Goal: Transaction & Acquisition: Download file/media

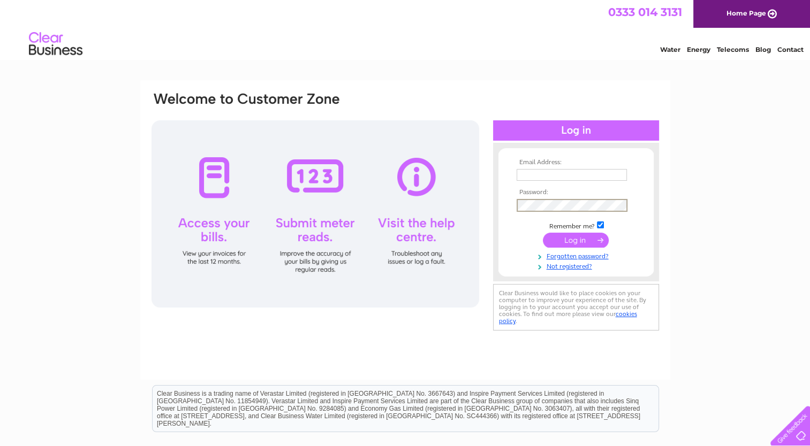
click at [563, 177] on input "text" at bounding box center [571, 175] width 110 height 12
type input "P"
type input "purchaseledger@cooperparry.com"
click at [579, 242] on input "submit" at bounding box center [576, 240] width 66 height 15
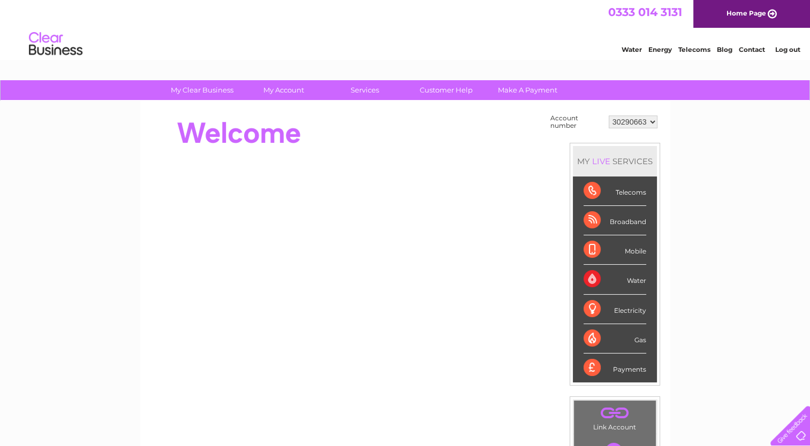
click at [592, 279] on div "Water" at bounding box center [614, 279] width 63 height 29
click at [634, 279] on div "Water" at bounding box center [614, 279] width 63 height 29
click at [444, 90] on link "Customer Help" at bounding box center [446, 90] width 88 height 20
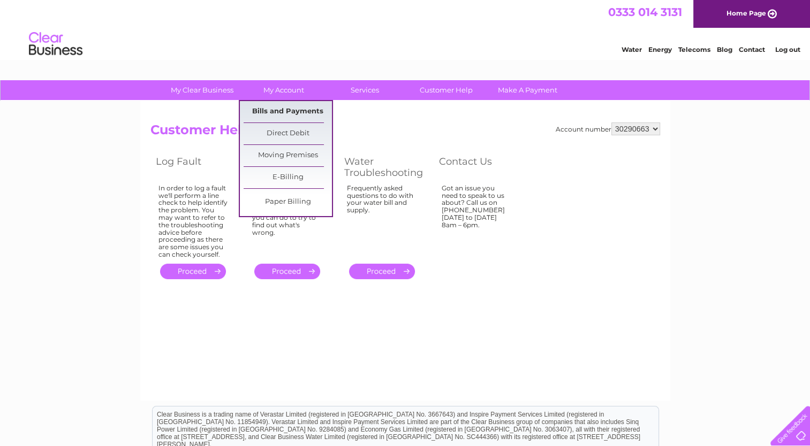
click at [303, 111] on link "Bills and Payments" at bounding box center [287, 111] width 88 height 21
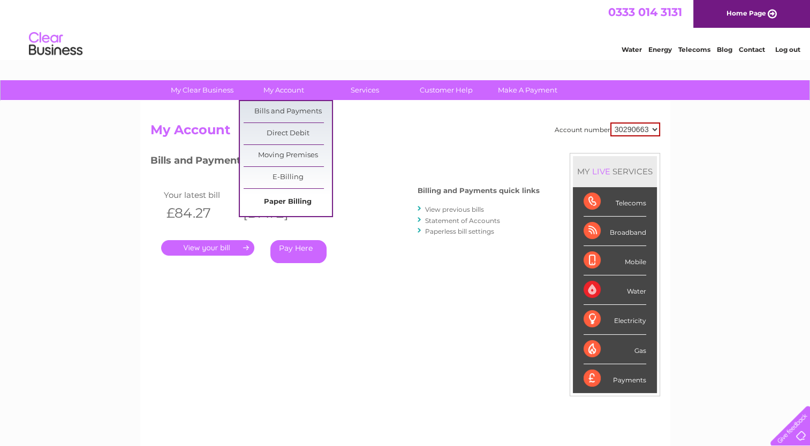
click at [302, 203] on link "Paper Billing" at bounding box center [287, 202] width 88 height 21
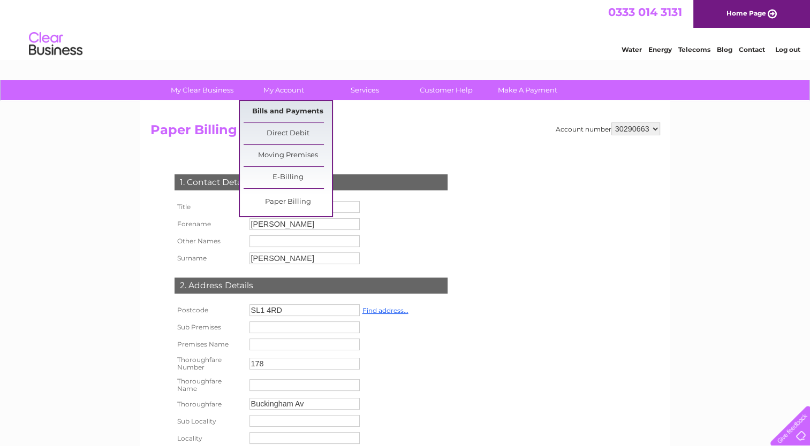
click at [298, 111] on link "Bills and Payments" at bounding box center [287, 111] width 88 height 21
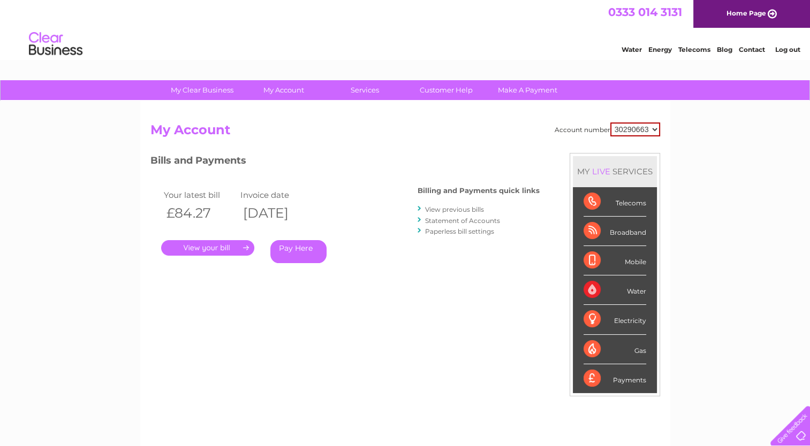
click at [458, 211] on link "View previous bills" at bounding box center [454, 209] width 59 height 8
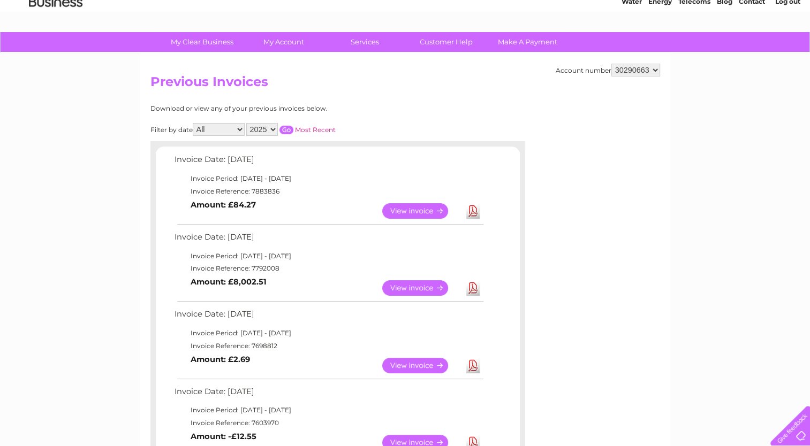
scroll to position [47, 0]
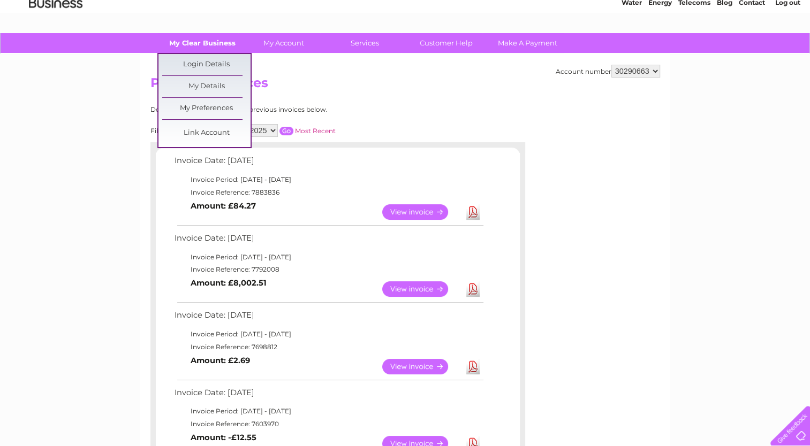
click at [227, 51] on link "My Clear Business" at bounding box center [202, 43] width 88 height 20
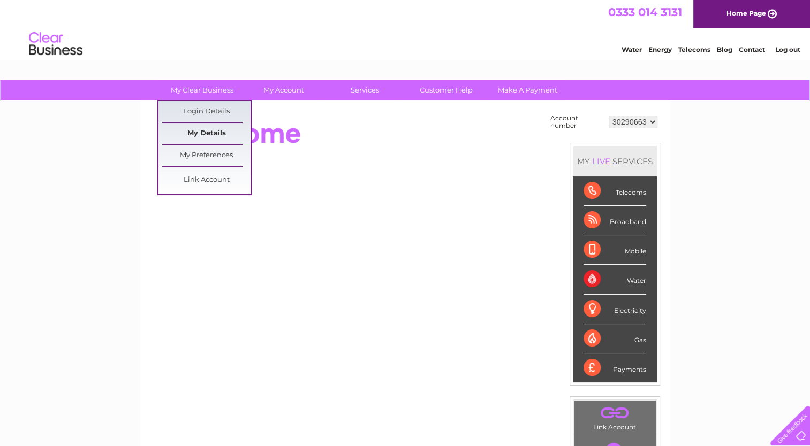
click at [203, 134] on link "My Details" at bounding box center [206, 133] width 88 height 21
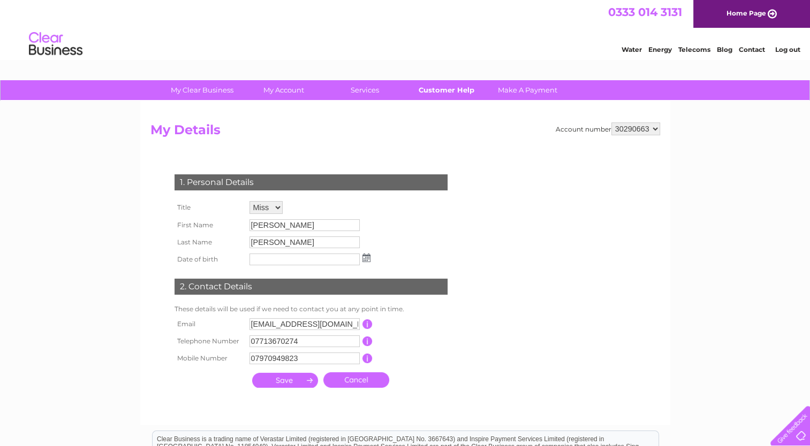
click at [445, 90] on link "Customer Help" at bounding box center [446, 90] width 88 height 20
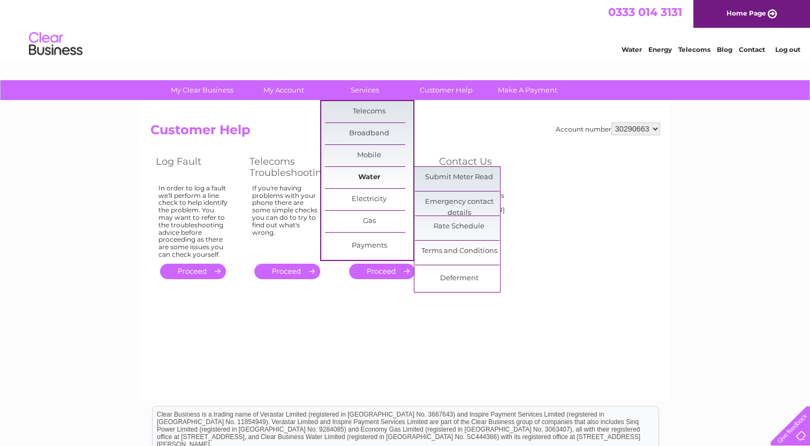
click at [370, 179] on link "Water" at bounding box center [369, 177] width 88 height 21
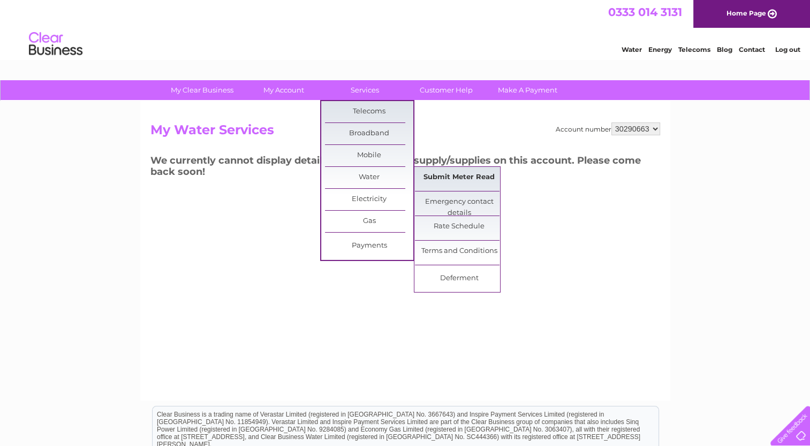
click at [477, 177] on link "Submit Meter Read" at bounding box center [459, 177] width 88 height 21
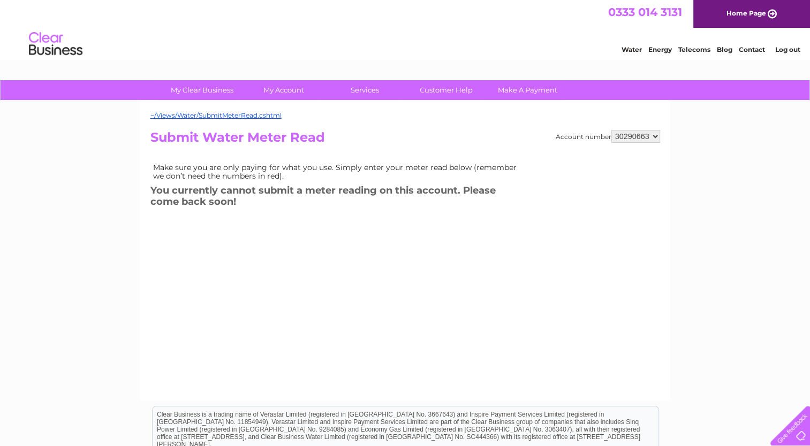
click at [330, 287] on div "Account number 30290663 Submit Water Meter Read Make sure you are only paying f…" at bounding box center [404, 252] width 509 height 245
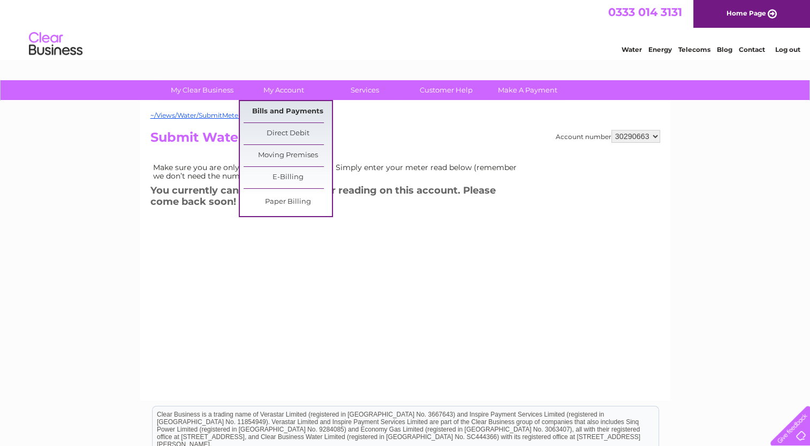
click at [277, 111] on link "Bills and Payments" at bounding box center [287, 111] width 88 height 21
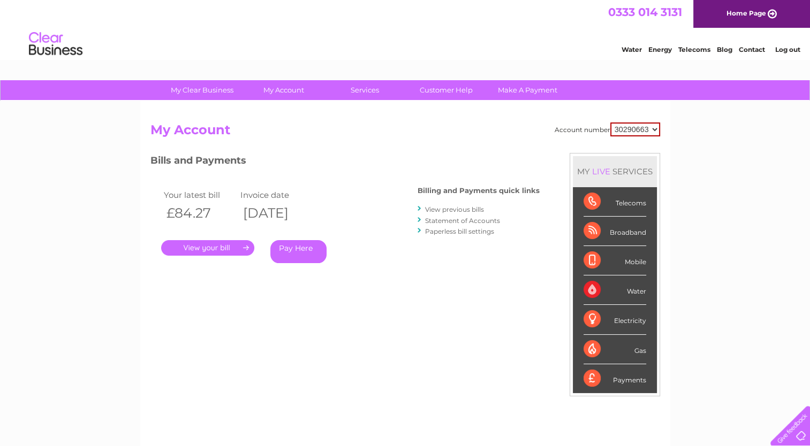
click at [464, 208] on link "View previous bills" at bounding box center [454, 209] width 59 height 8
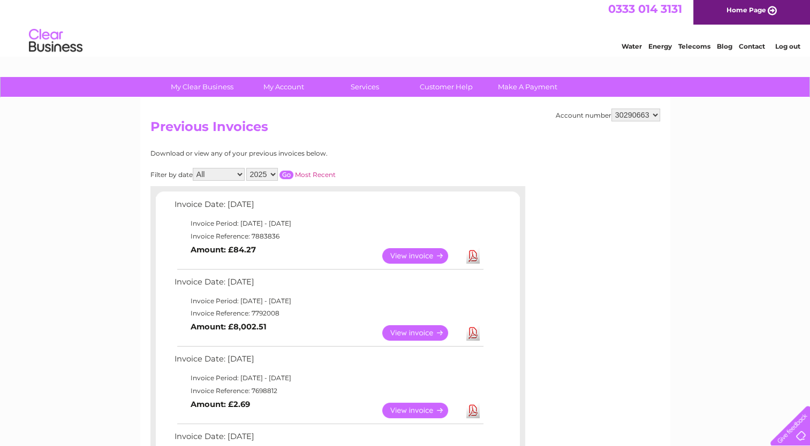
scroll to position [79, 0]
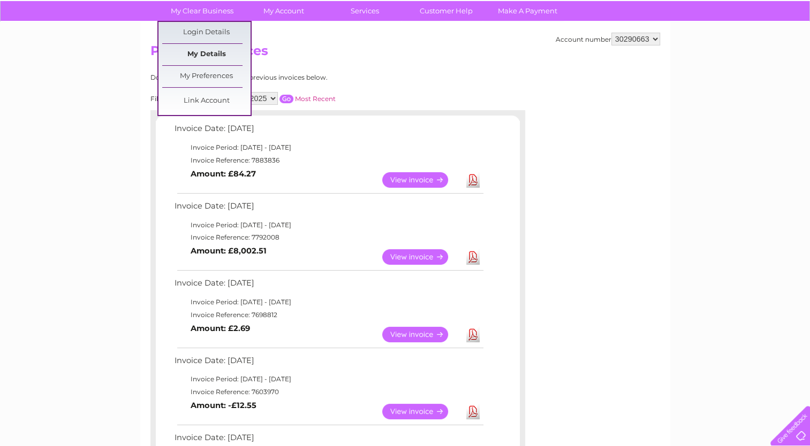
click at [205, 56] on link "My Details" at bounding box center [206, 54] width 88 height 21
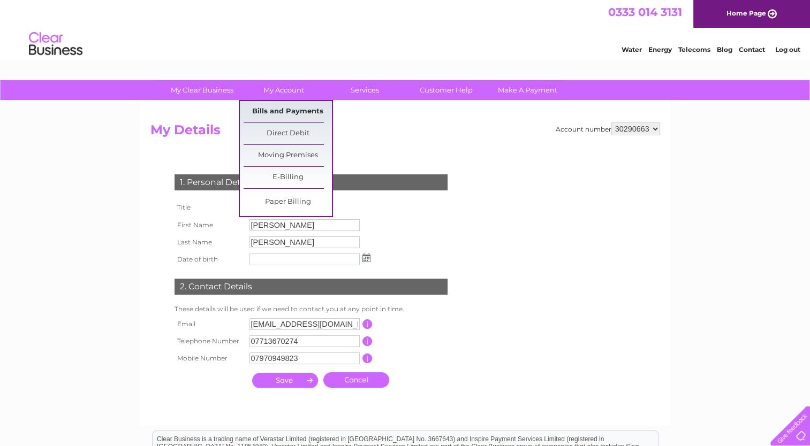
click at [289, 108] on link "Bills and Payments" at bounding box center [287, 111] width 88 height 21
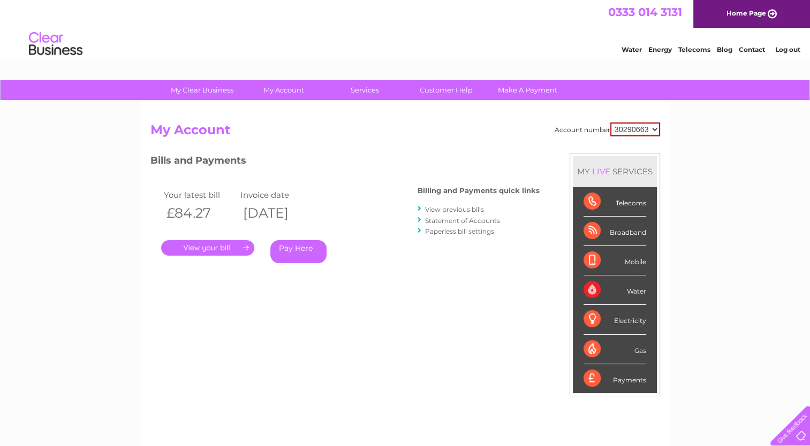
click at [453, 210] on link "View previous bills" at bounding box center [454, 209] width 59 height 8
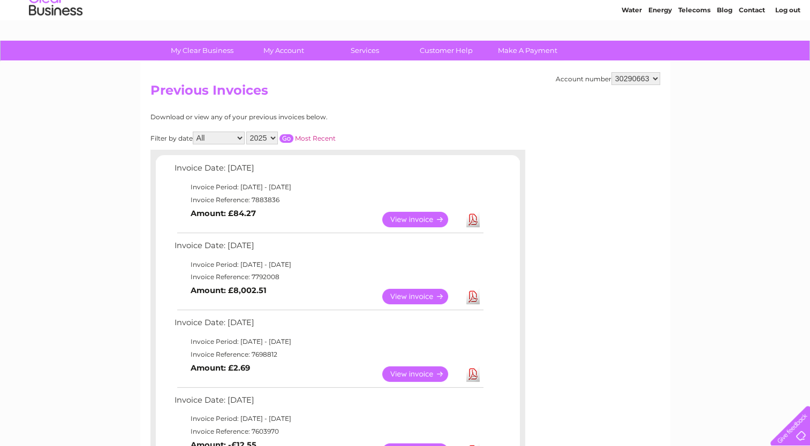
scroll to position [40, 0]
drag, startPoint x: 226, startPoint y: 291, endPoint x: 266, endPoint y: 290, distance: 40.1
click at [266, 290] on td "View Download Amount: £8,002.51" at bounding box center [328, 296] width 313 height 26
drag, startPoint x: 266, startPoint y: 290, endPoint x: 278, endPoint y: 293, distance: 12.1
click at [278, 293] on td "View Download Amount: £8,002.51" at bounding box center [328, 296] width 313 height 26
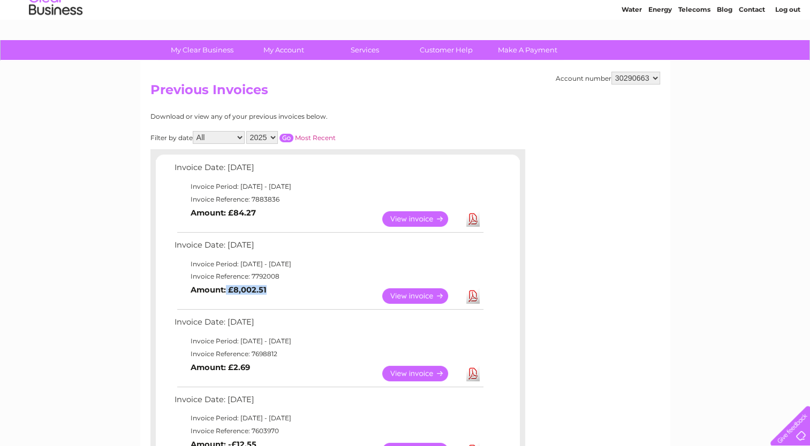
click at [264, 293] on b "Amount: £8,002.51" at bounding box center [229, 290] width 76 height 10
drag, startPoint x: 265, startPoint y: 291, endPoint x: 229, endPoint y: 292, distance: 36.4
click at [229, 292] on td "View Download Amount: £8,002.51" at bounding box center [328, 296] width 313 height 26
click at [427, 301] on link "View" at bounding box center [421, 296] width 79 height 16
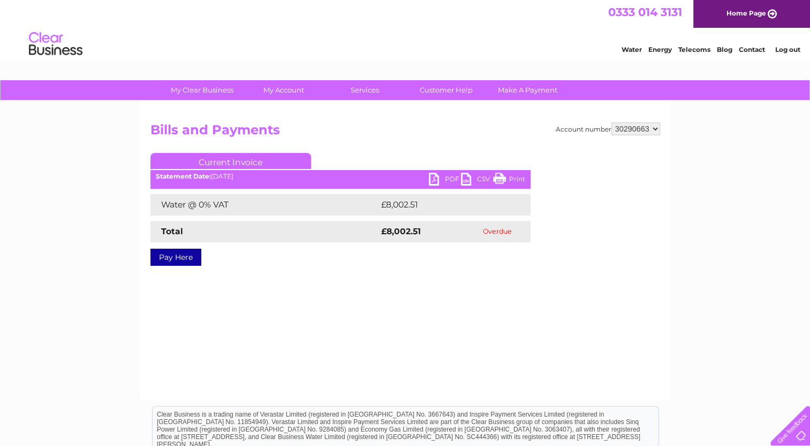
click at [440, 178] on link "PDF" at bounding box center [445, 181] width 32 height 16
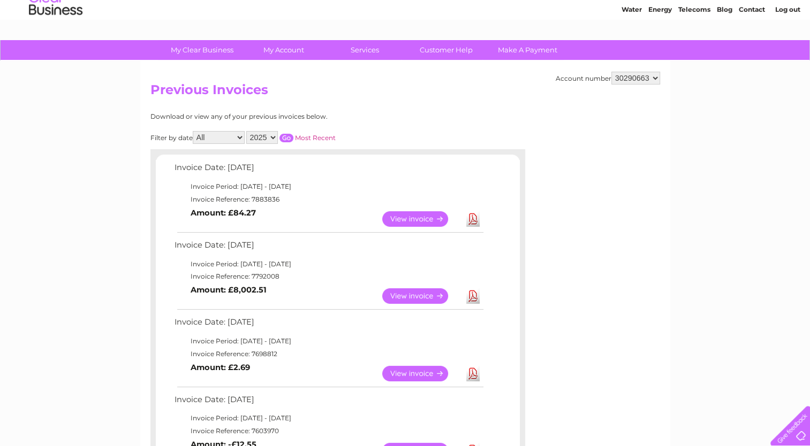
click at [408, 217] on link "View" at bounding box center [421, 219] width 79 height 16
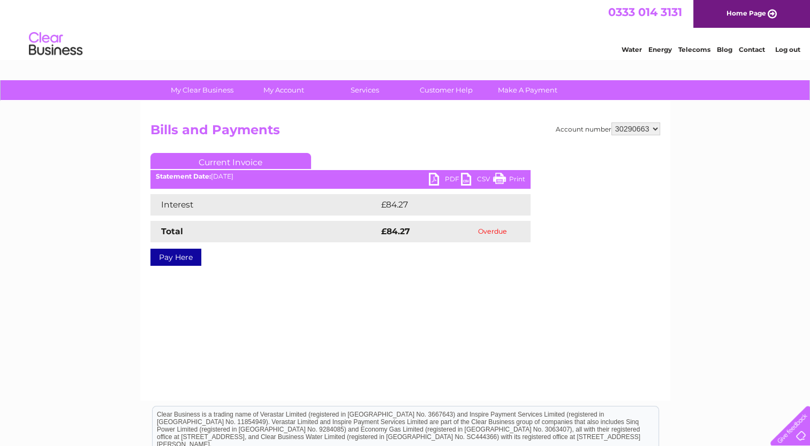
click at [435, 178] on link "PDF" at bounding box center [445, 181] width 32 height 16
drag, startPoint x: 616, startPoint y: 129, endPoint x: 633, endPoint y: 130, distance: 16.1
click at [633, 130] on select "30290663" at bounding box center [635, 129] width 49 height 13
click at [611, 123] on select "30290663" at bounding box center [635, 129] width 49 height 13
drag, startPoint x: 648, startPoint y: 127, endPoint x: 601, endPoint y: 128, distance: 46.6
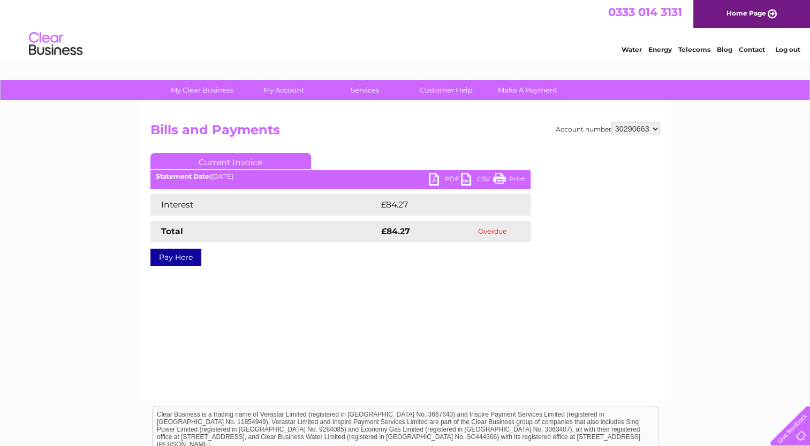
click at [601, 128] on div "Account number 30290663" at bounding box center [607, 129] width 104 height 13
click at [727, 196] on div "My Clear Business Login Details My Details My Preferences Link Account My Accou…" at bounding box center [405, 332] width 810 height 504
click at [495, 256] on div "Pay Here" at bounding box center [340, 251] width 380 height 19
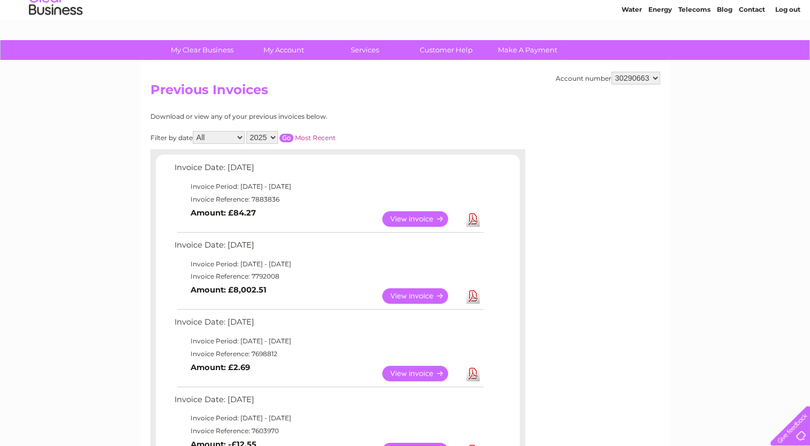
click at [420, 294] on link "View" at bounding box center [421, 296] width 79 height 16
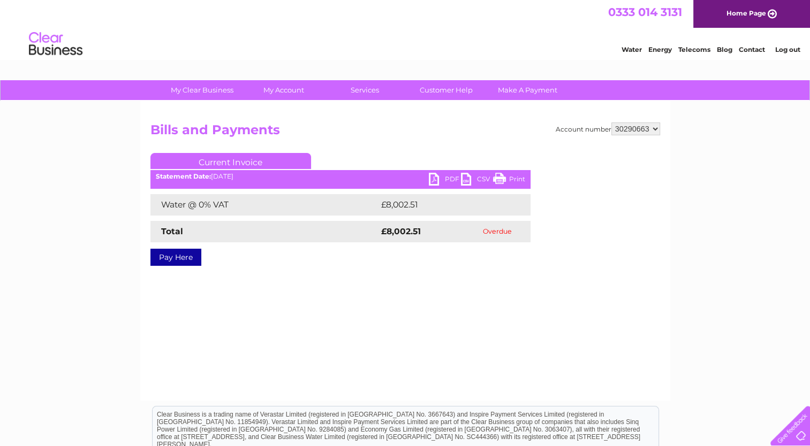
click at [436, 180] on link "PDF" at bounding box center [445, 181] width 32 height 16
